Goal: Transaction & Acquisition: Purchase product/service

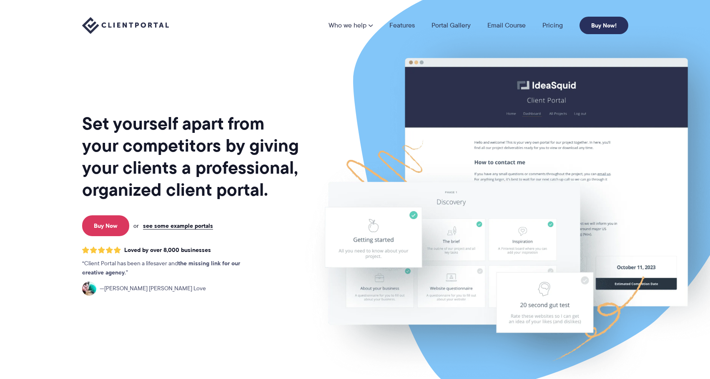
click at [593, 23] on link "Buy Now!" at bounding box center [603, 26] width 49 height 18
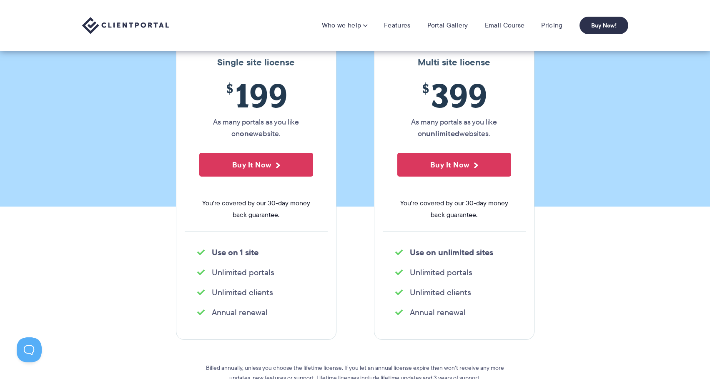
scroll to position [42, 0]
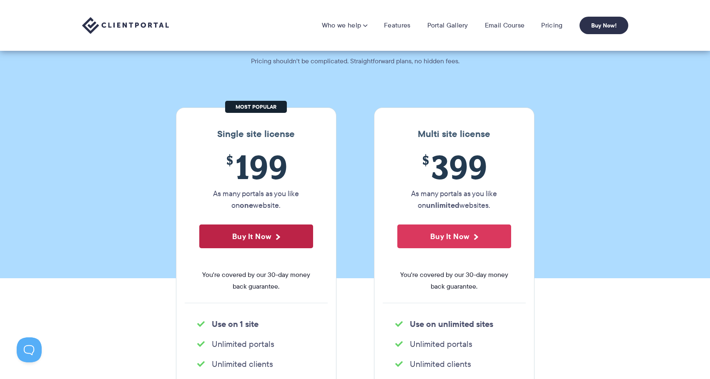
click at [278, 228] on button "Buy It Now" at bounding box center [256, 237] width 114 height 24
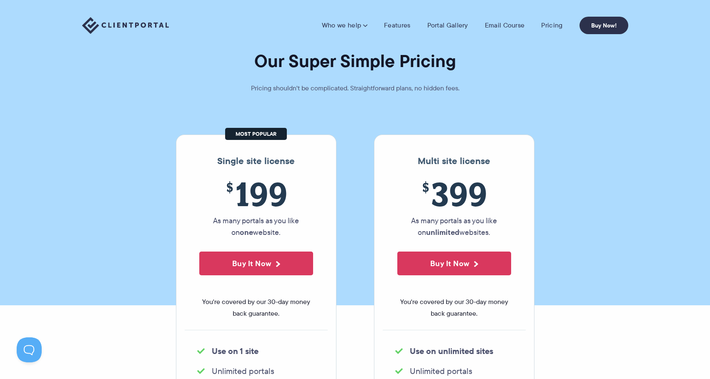
scroll to position [0, 0]
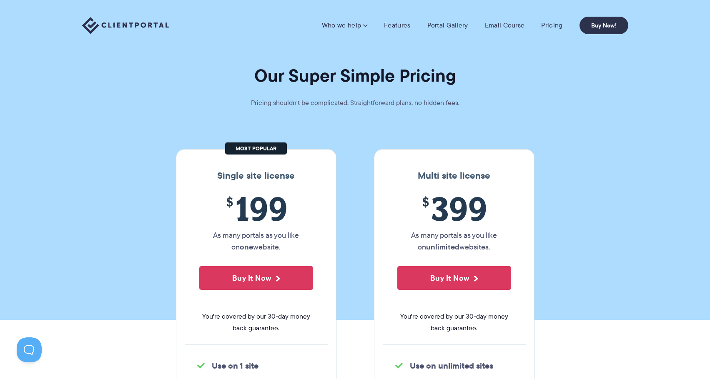
click at [114, 23] on img at bounding box center [125, 25] width 87 height 17
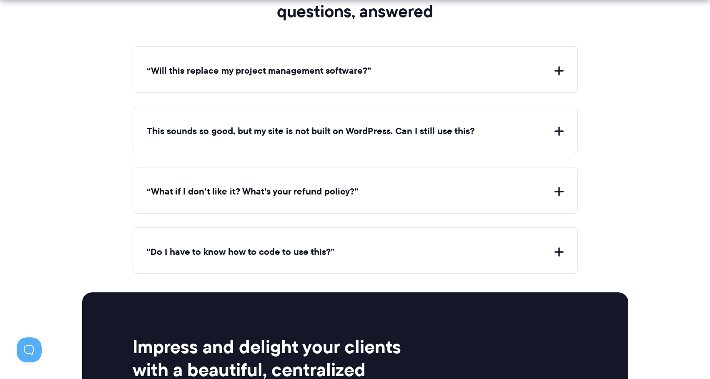
scroll to position [3453, 0]
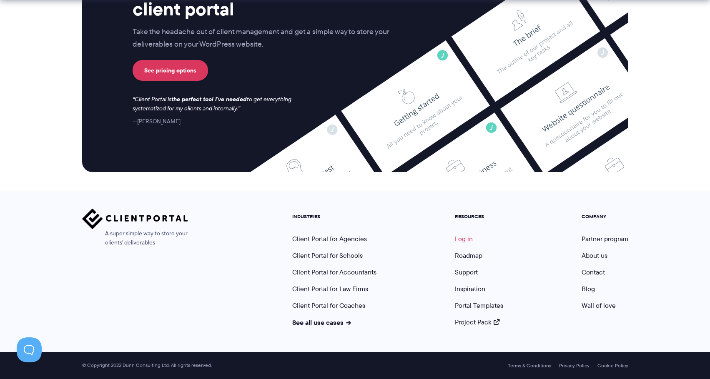
click at [463, 243] on link "Log in" at bounding box center [464, 239] width 18 height 10
click at [463, 241] on link "Log in" at bounding box center [464, 239] width 18 height 10
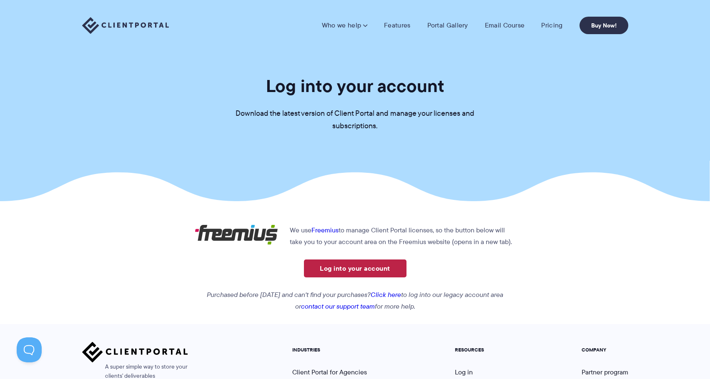
click at [346, 270] on link "Log into your account" at bounding box center [355, 269] width 103 height 18
click at [117, 27] on img at bounding box center [125, 25] width 87 height 17
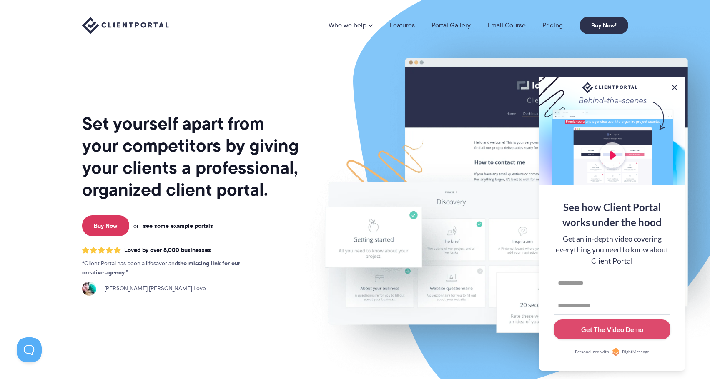
click at [671, 83] on button at bounding box center [675, 88] width 10 height 10
